Goal: Find specific page/section: Find specific page/section

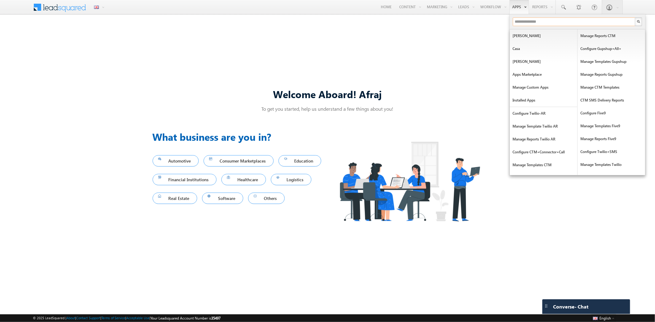
click at [523, 23] on input "text" at bounding box center [574, 21] width 122 height 9
click at [538, 76] on link "Apps Marketplace" at bounding box center [544, 74] width 68 height 13
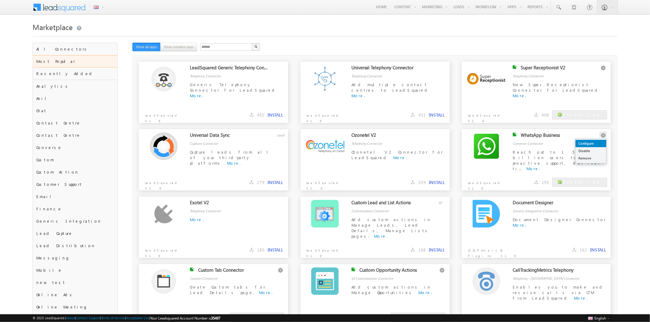
click at [596, 142] on link "Configure" at bounding box center [590, 143] width 31 height 7
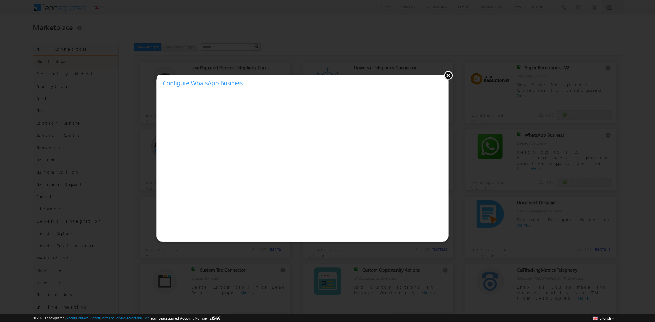
click at [449, 73] on button at bounding box center [448, 75] width 9 height 9
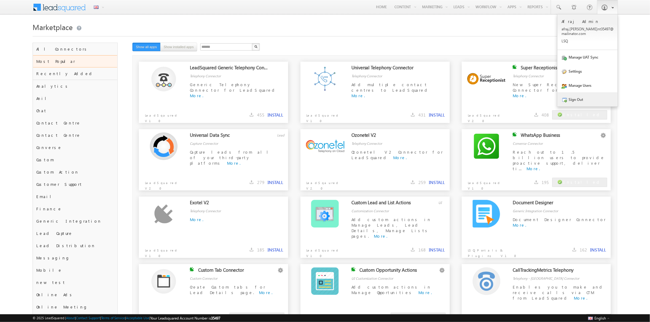
click at [579, 97] on link "Sign Out" at bounding box center [587, 99] width 60 height 14
